Goal: Task Accomplishment & Management: Manage account settings

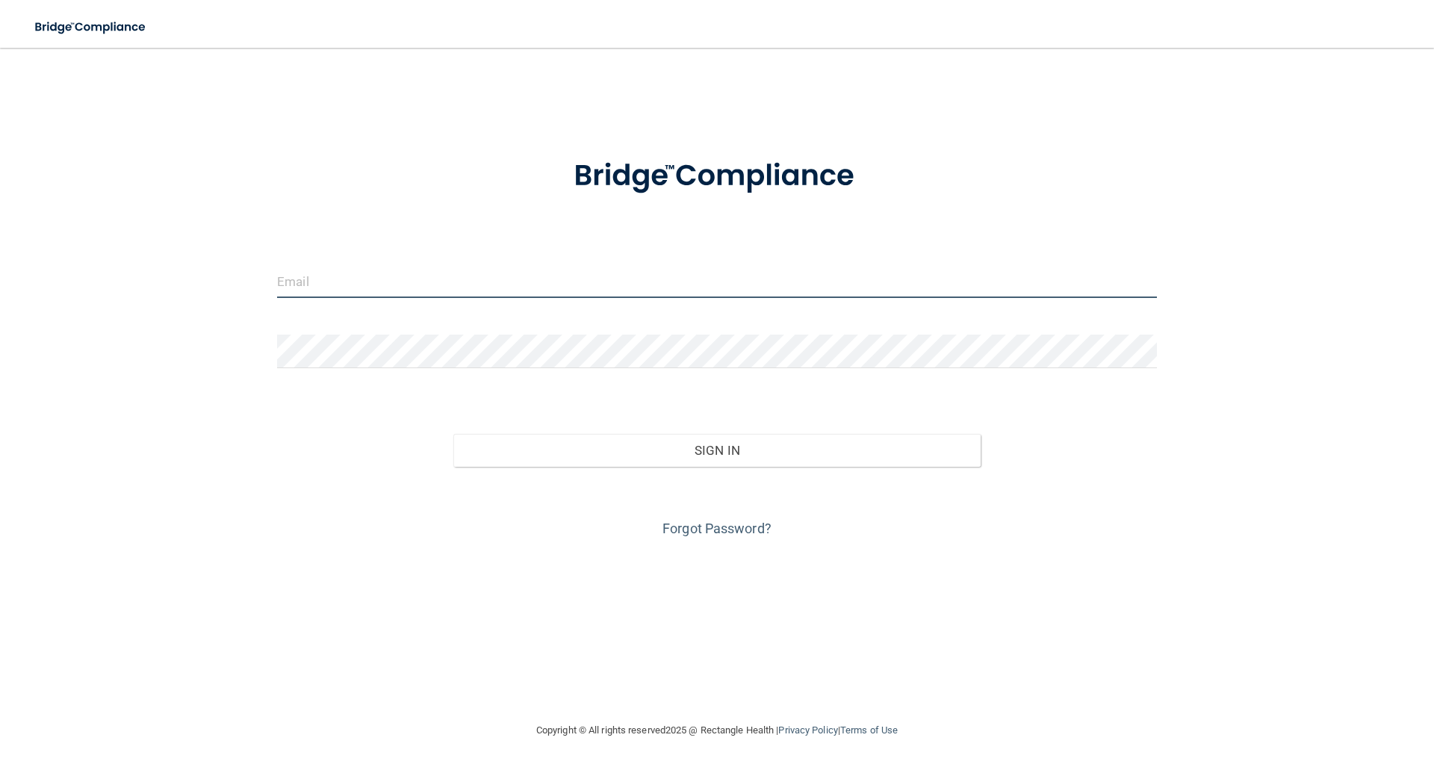
click at [462, 273] on input "email" at bounding box center [717, 281] width 880 height 34
type input "[EMAIL_ADDRESS][DOMAIN_NAME]"
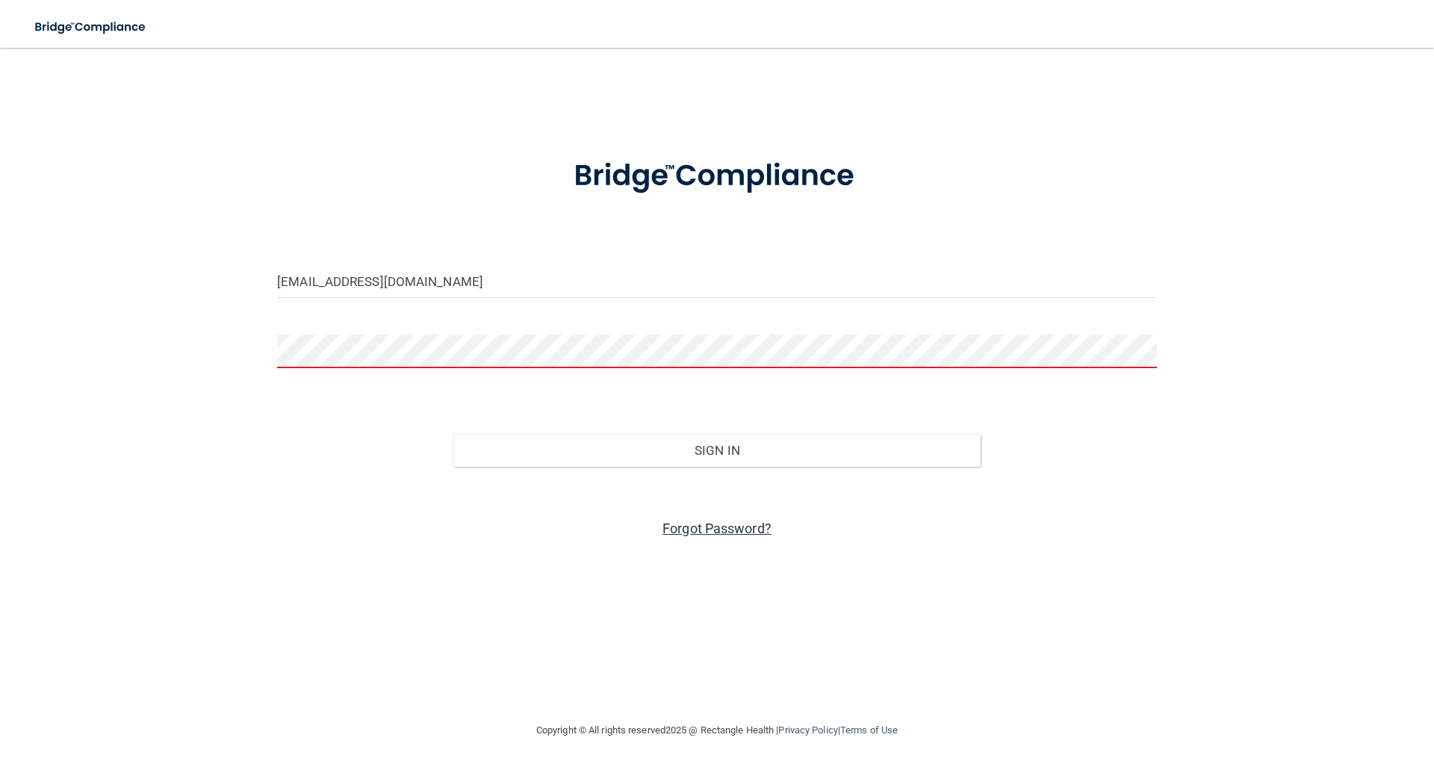
click at [719, 532] on link "Forgot Password?" at bounding box center [716, 529] width 109 height 16
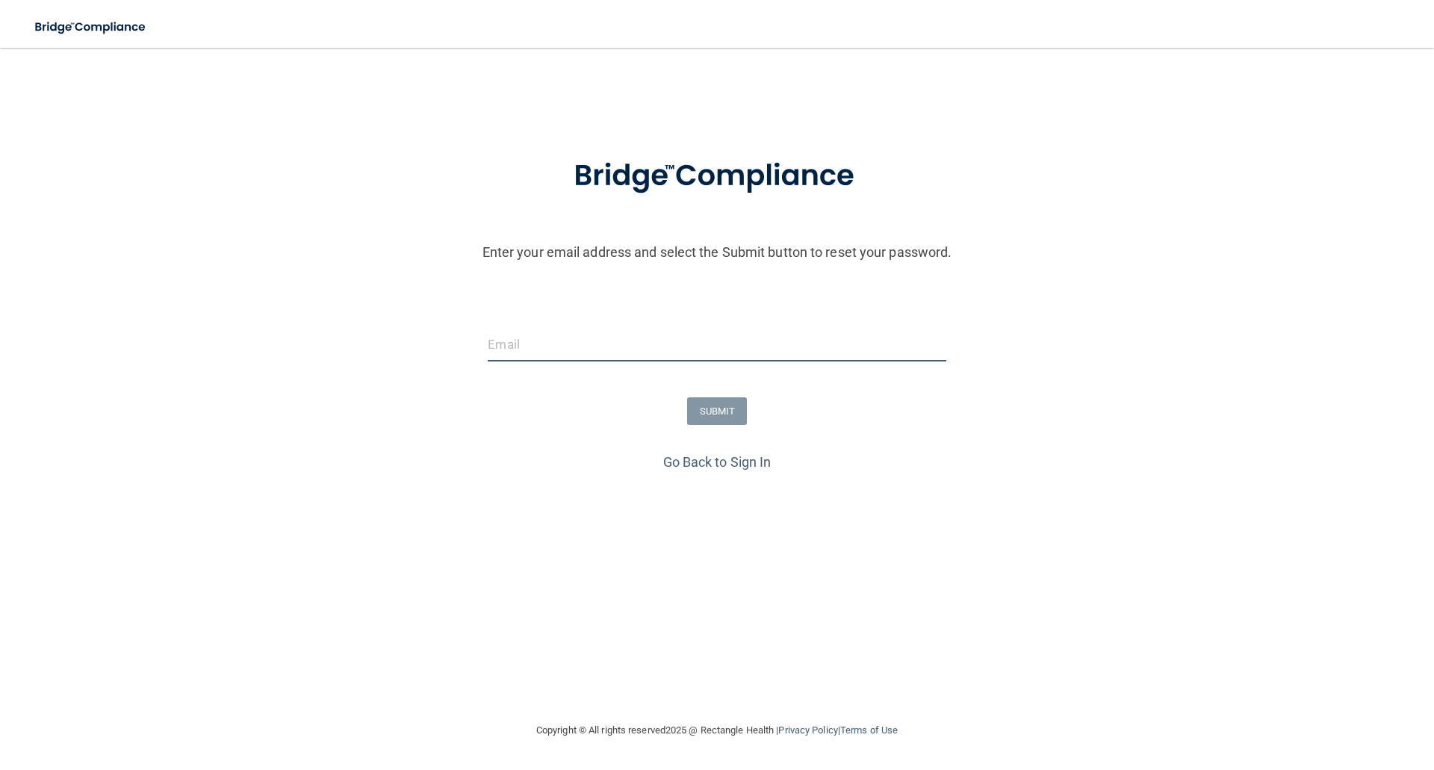
click at [538, 351] on input "email" at bounding box center [717, 345] width 458 height 34
type input "[EMAIL_ADDRESS][DOMAIN_NAME]"
click at [714, 432] on form "Enter your email address and select the Submit button to reset your password. […" at bounding box center [716, 293] width 1419 height 312
click at [715, 412] on button "SUBMIT" at bounding box center [717, 411] width 60 height 28
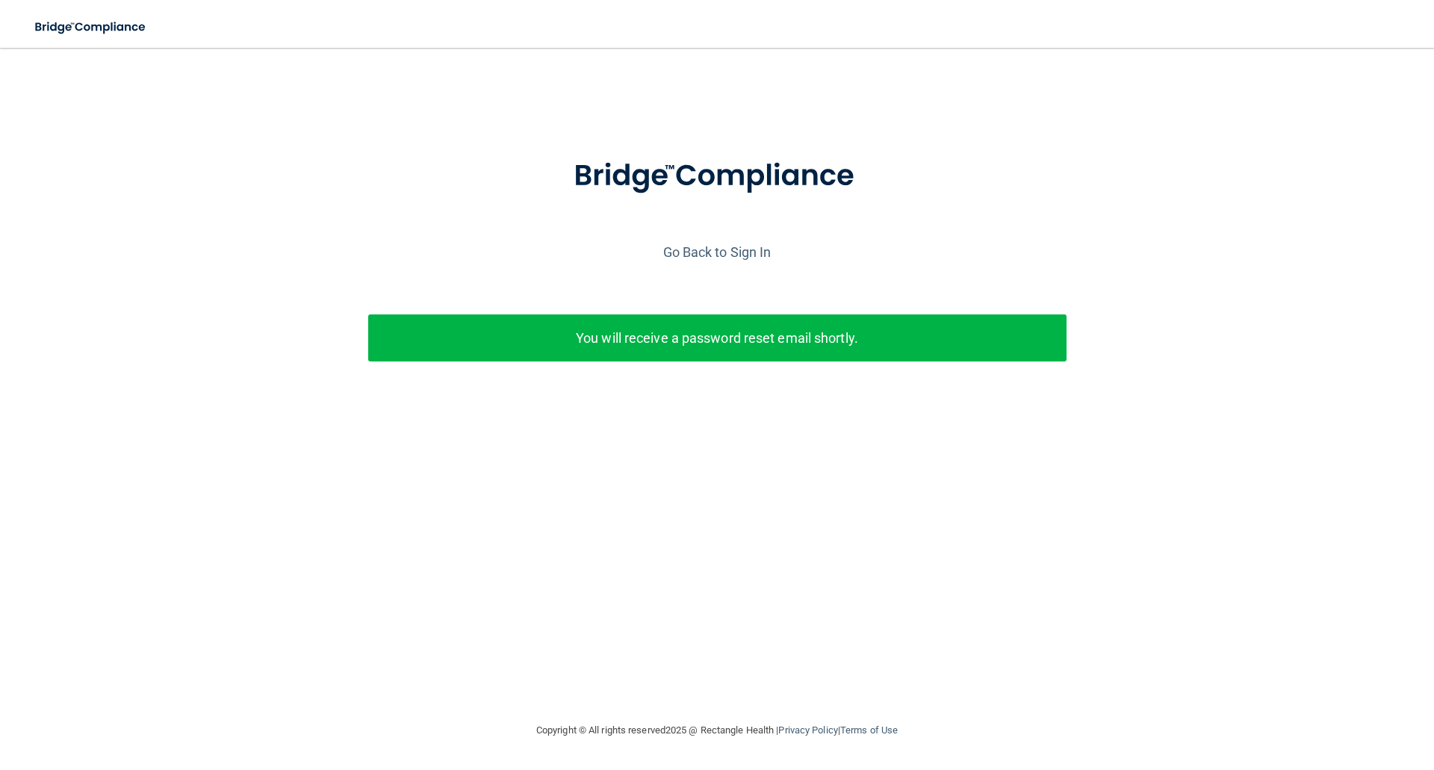
click at [686, 335] on p "You will receive a password reset email shortly." at bounding box center [717, 338] width 676 height 25
click at [568, 348] on p "You will receive a password reset email shortly." at bounding box center [717, 338] width 676 height 25
click at [493, 199] on div at bounding box center [716, 188] width 1419 height 102
click at [636, 342] on p "You will receive a password reset email shortly." at bounding box center [717, 338] width 676 height 25
